Goal: Information Seeking & Learning: Learn about a topic

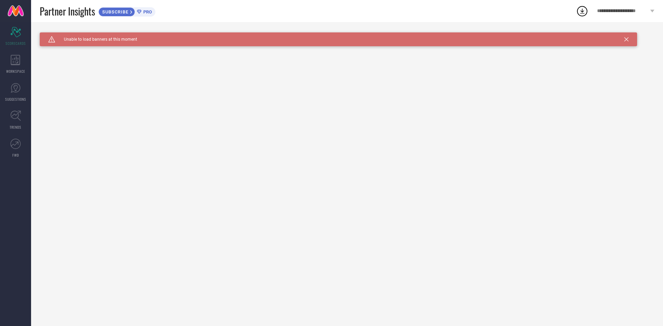
click at [123, 14] on span "SUBSCRIBE" at bounding box center [114, 11] width 31 height 5
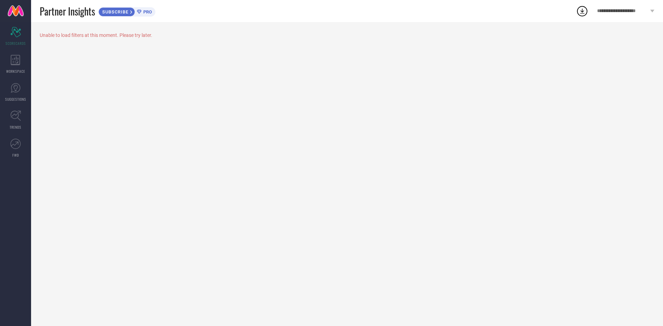
click at [152, 10] on span "PRO" at bounding box center [146, 11] width 10 height 5
click at [16, 66] on div "WORKSPACE" at bounding box center [15, 64] width 31 height 28
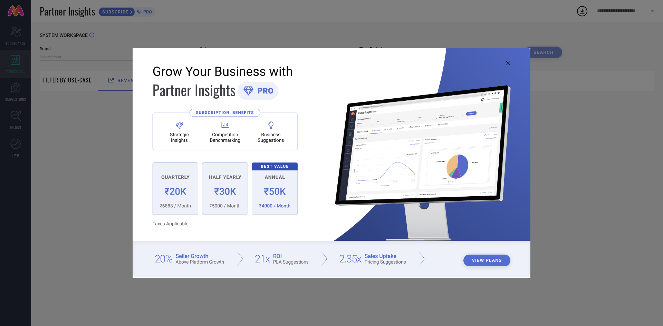
type input "1 STOP FASHION"
type input "All"
click at [469, 259] on button "View Plans" at bounding box center [486, 261] width 47 height 12
click at [508, 62] on icon at bounding box center [508, 63] width 4 height 4
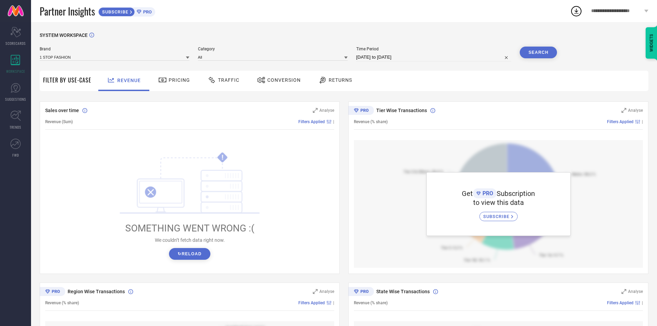
click at [218, 77] on span "Traffic" at bounding box center [228, 80] width 21 height 6
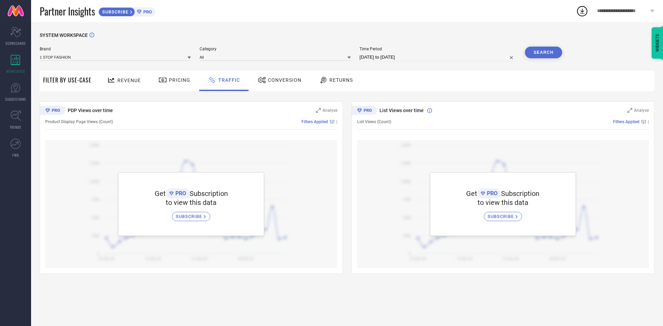
click at [276, 78] on span "Conversion" at bounding box center [284, 80] width 33 height 6
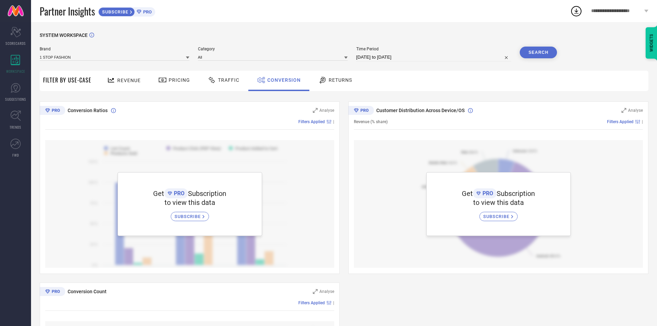
click at [332, 79] on span "Returns" at bounding box center [340, 80] width 23 height 6
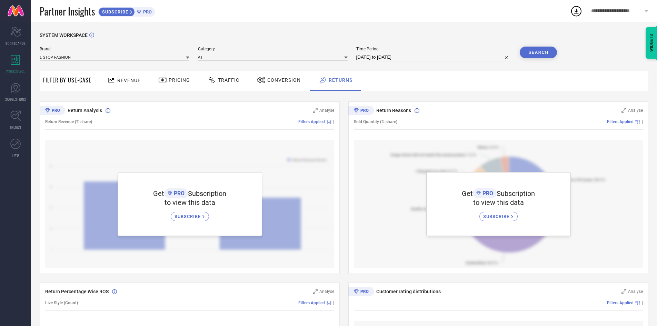
click at [177, 78] on span "Pricing" at bounding box center [179, 80] width 21 height 6
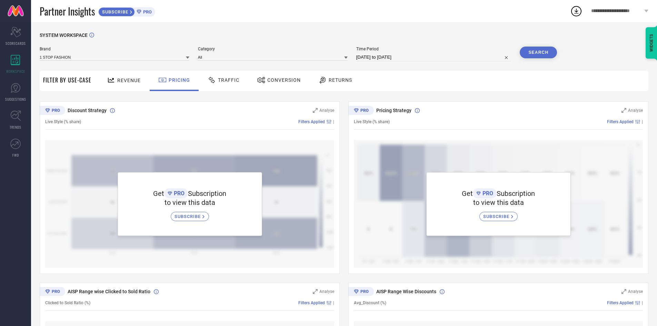
click at [131, 79] on span "Revenue" at bounding box center [128, 81] width 23 height 6
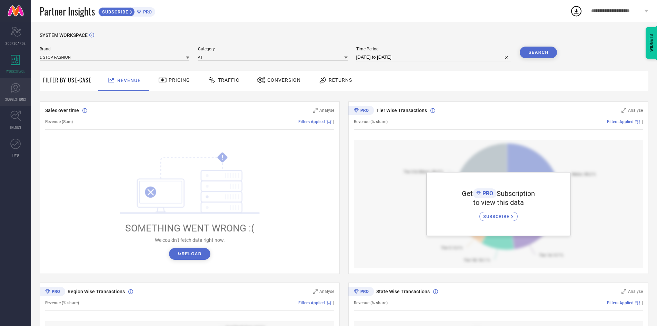
click at [16, 87] on icon at bounding box center [15, 88] width 10 height 10
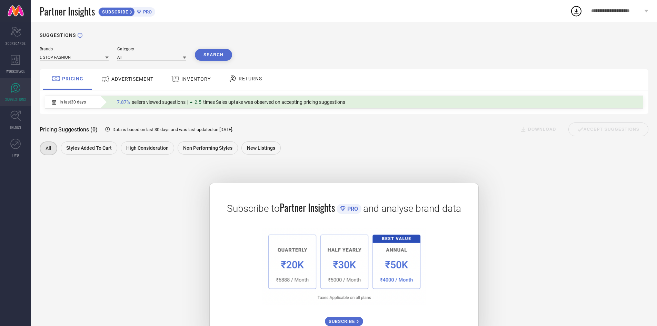
click at [125, 78] on span "ADVERTISEMENT" at bounding box center [132, 79] width 42 height 6
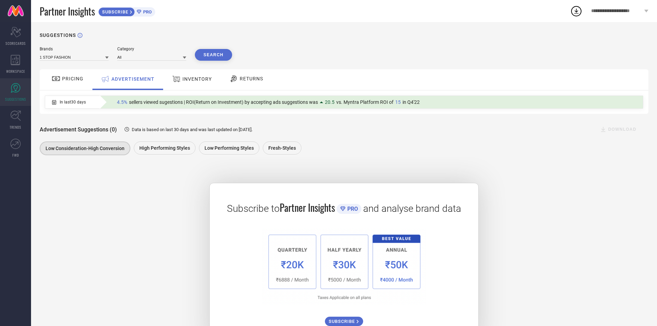
click at [184, 81] on span "INVENTORY" at bounding box center [197, 79] width 29 height 6
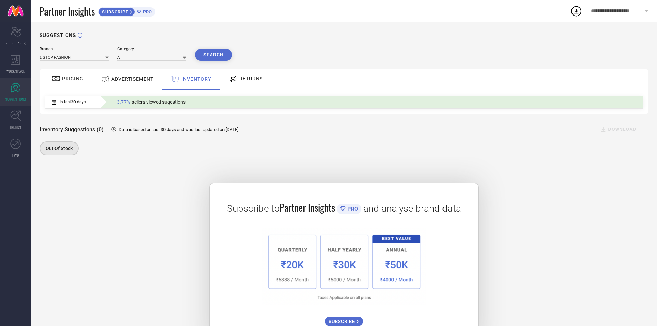
click at [242, 77] on span "RETURNS" at bounding box center [251, 79] width 23 height 6
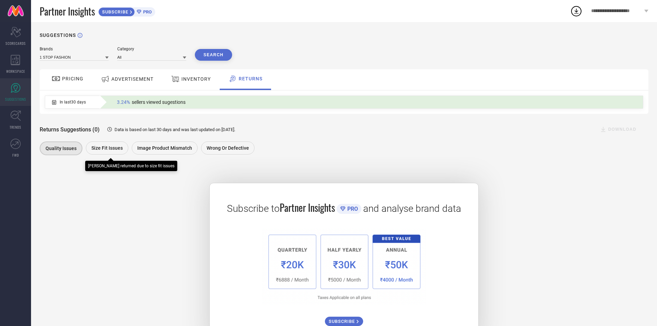
click at [115, 149] on span "Size fit issues" at bounding box center [106, 148] width 31 height 6
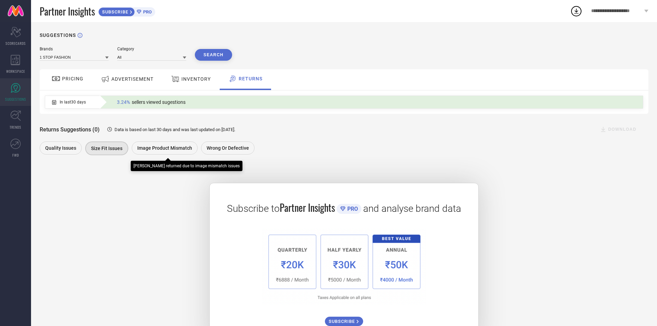
click at [157, 147] on span "Image product mismatch" at bounding box center [164, 148] width 55 height 6
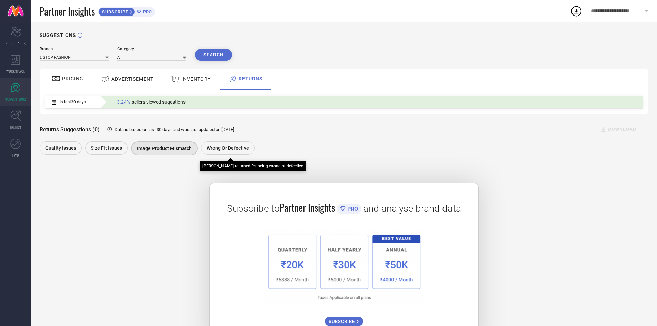
click at [227, 147] on span "Wrong or Defective" at bounding box center [228, 148] width 42 height 6
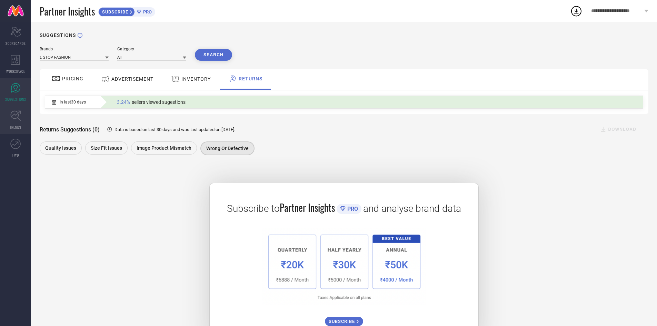
click at [20, 115] on icon at bounding box center [15, 115] width 11 height 11
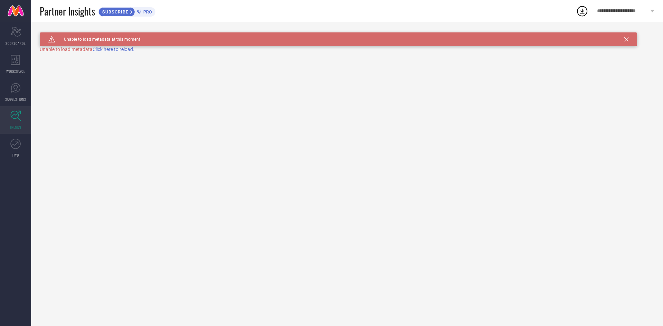
click at [111, 48] on span "Click here to reload." at bounding box center [113, 50] width 42 height 6
click at [19, 146] on icon at bounding box center [15, 144] width 10 height 10
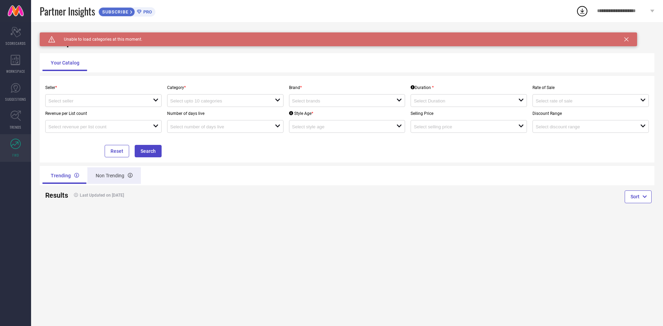
click at [120, 178] on div "Non Trending" at bounding box center [113, 175] width 53 height 17
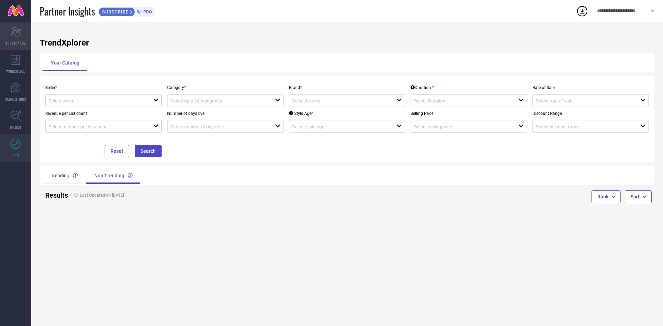
click at [24, 37] on div "Scorecard SCORECARDS" at bounding box center [15, 36] width 31 height 28
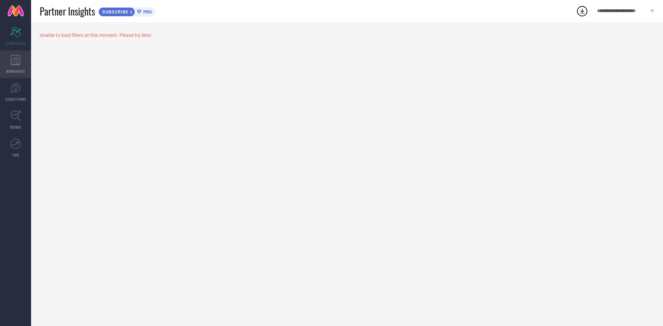
click at [23, 68] on div "WORKSPACE" at bounding box center [15, 64] width 31 height 28
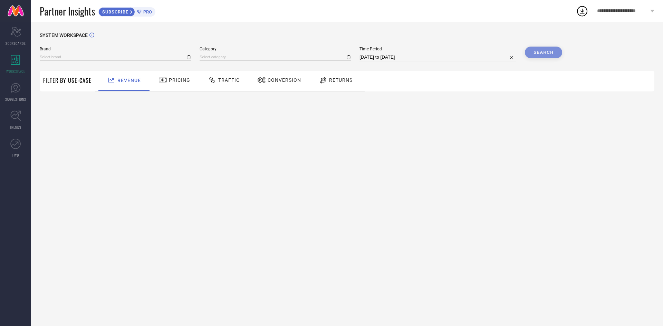
type input "1 STOP FASHION"
type input "All"
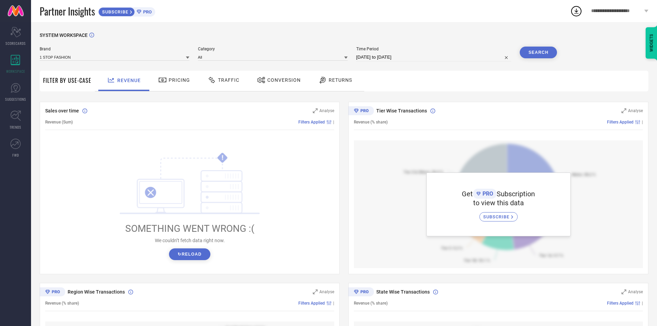
click at [189, 251] on button "↻ Reload" at bounding box center [189, 254] width 41 height 12
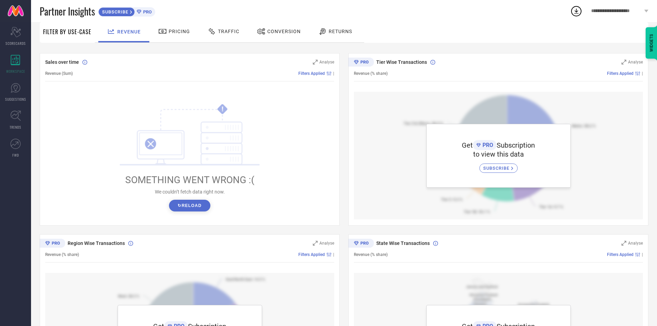
scroll to position [37, 0]
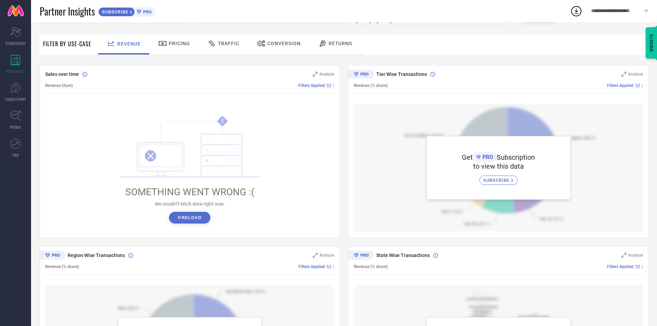
click at [197, 221] on button "↻ Reload" at bounding box center [189, 218] width 41 height 12
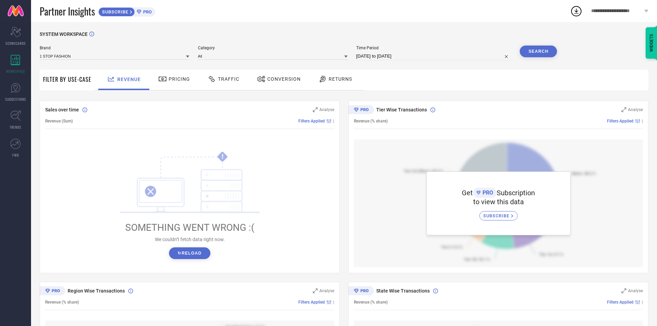
scroll to position [0, 0]
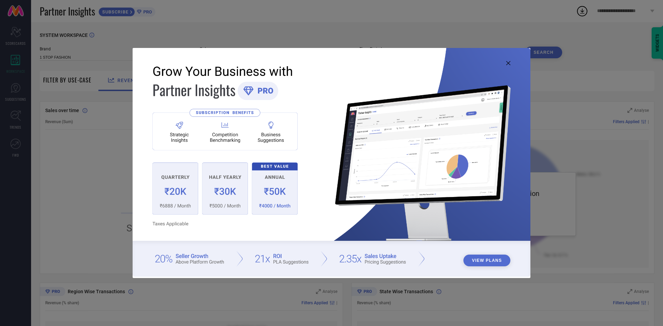
click at [506, 62] on icon at bounding box center [508, 63] width 4 height 4
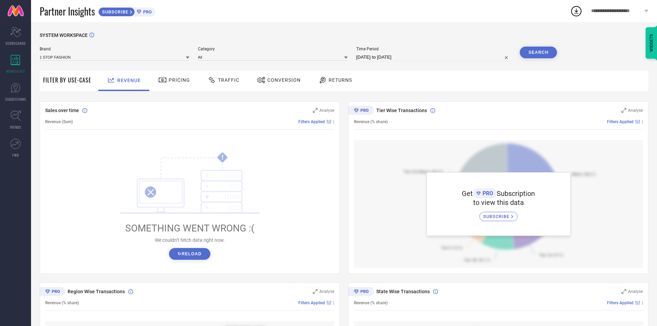
click at [184, 83] on span "Pricing" at bounding box center [179, 80] width 21 height 6
